Goal: Understand process/instructions: Learn how to perform a task or action

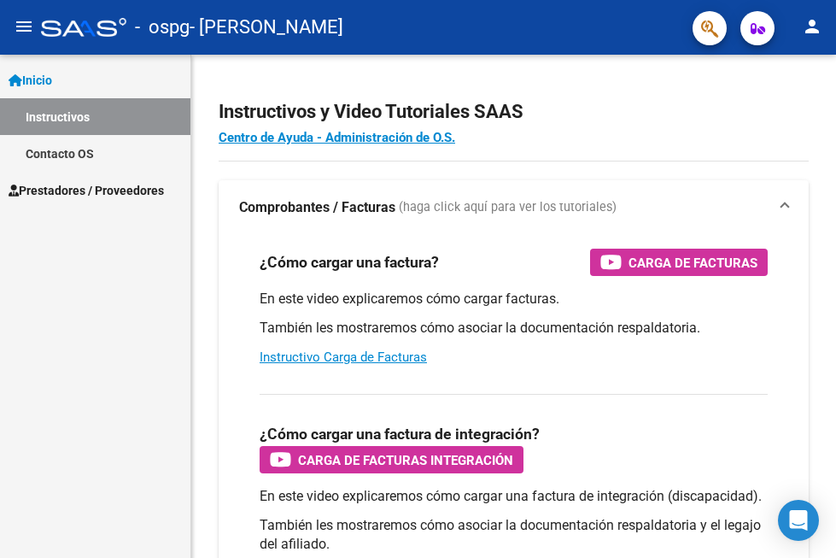
click at [73, 193] on span "Prestadores / Proveedores" at bounding box center [86, 190] width 155 height 19
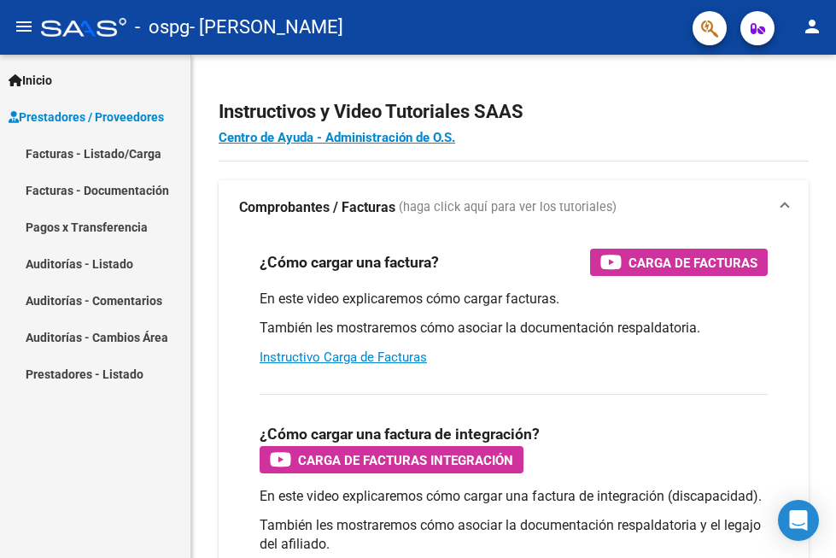
click at [93, 149] on link "Facturas - Listado/Carga" at bounding box center [95, 153] width 190 height 37
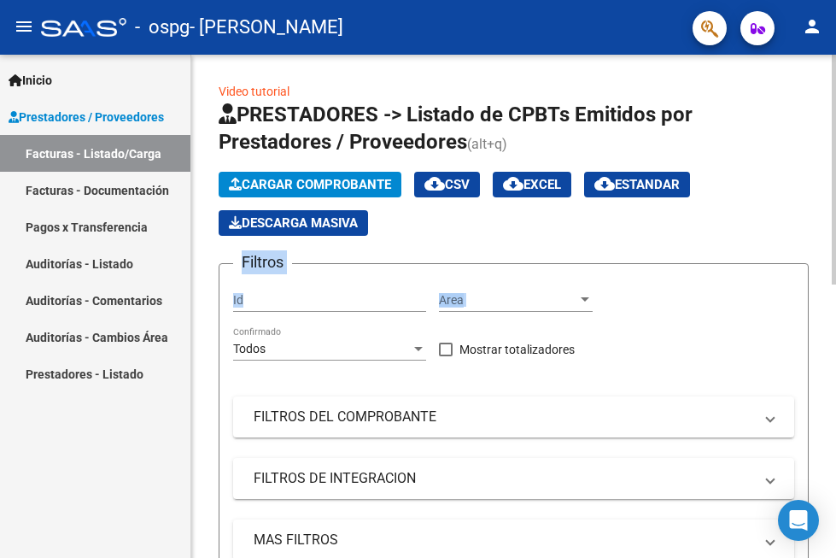
drag, startPoint x: 830, startPoint y: 143, endPoint x: 830, endPoint y: 267, distance: 124.7
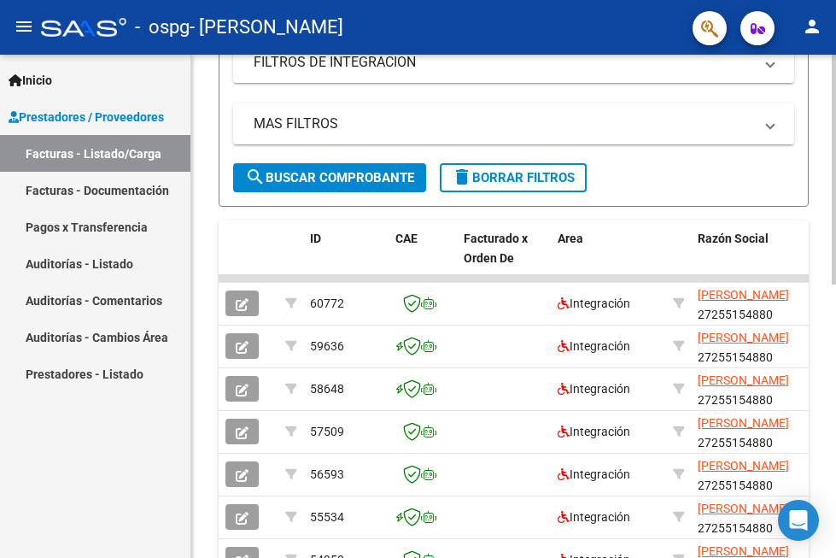
scroll to position [446, 0]
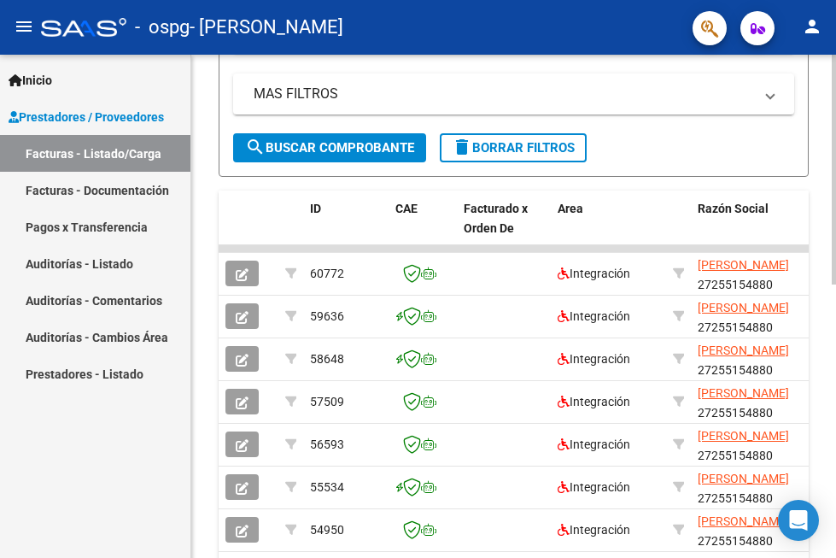
click at [835, 411] on div at bounding box center [834, 378] width 4 height 230
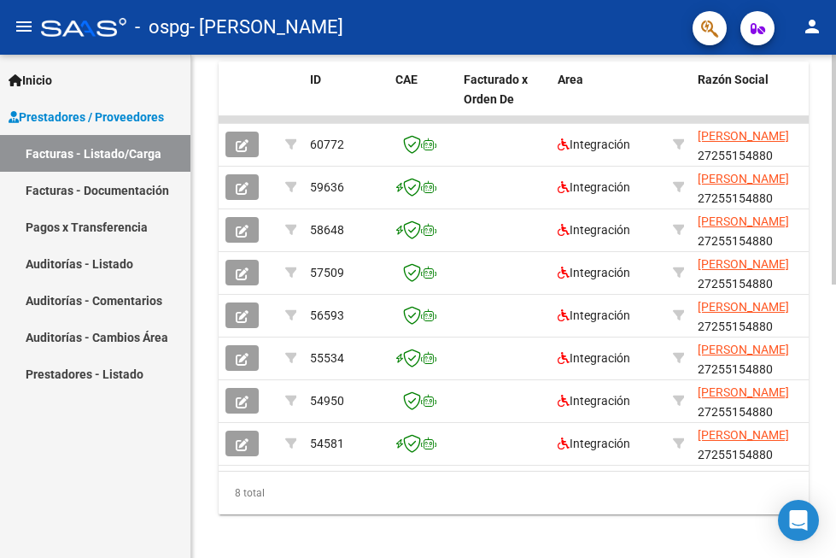
scroll to position [599, 0]
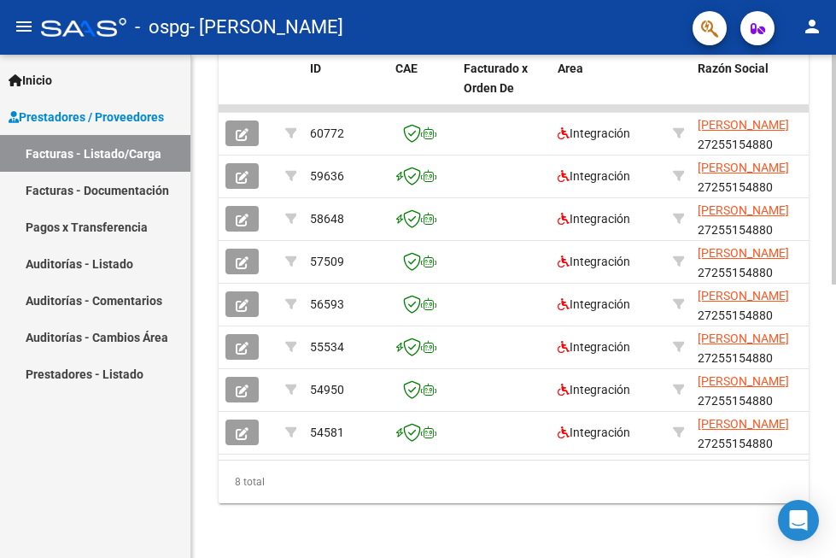
click at [835, 412] on html "menu - ospg - [PERSON_NAME] person Inicio Instructivos Contacto OS Prestadores …" at bounding box center [418, 279] width 836 height 558
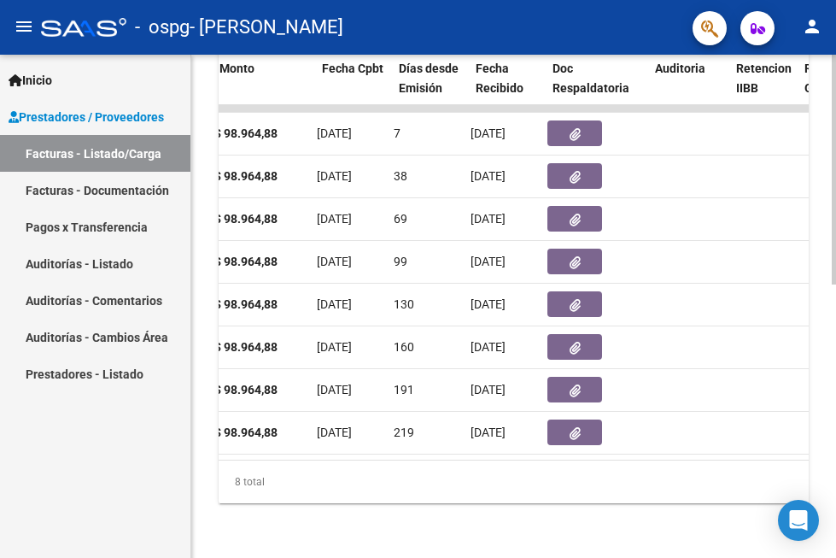
scroll to position [0, 786]
